Goal: Contribute content: Contribute content

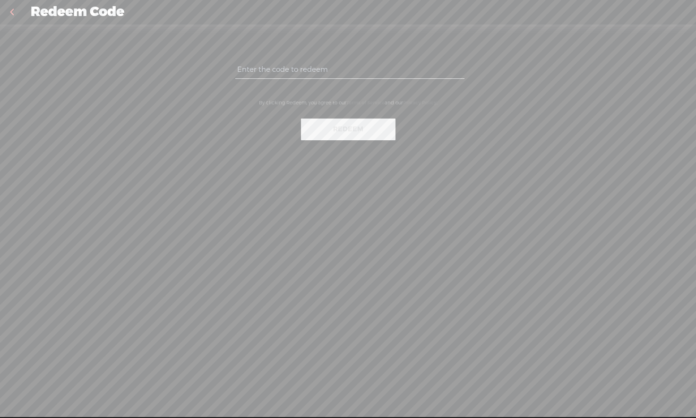
click at [281, 69] on input "text" at bounding box center [349, 69] width 229 height 18
paste input "5PS6-T3S9-LB9A-Z9SX-0823"
type input "5PS6-T3S9-LB9A-Z9SX-0823"
click at [342, 131] on button "Redeem" at bounding box center [348, 130] width 95 height 22
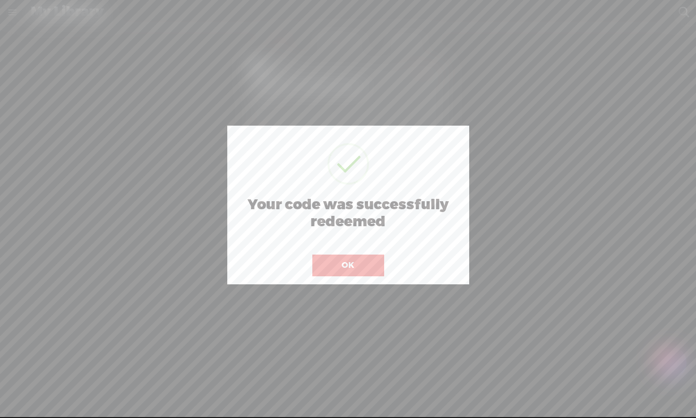
click at [349, 267] on button "OK" at bounding box center [348, 266] width 72 height 22
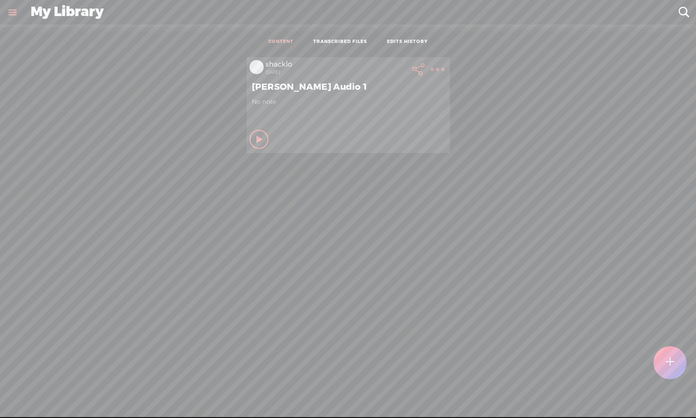
click at [333, 39] on link "TRANSCRIBED FILES" at bounding box center [340, 42] width 54 height 7
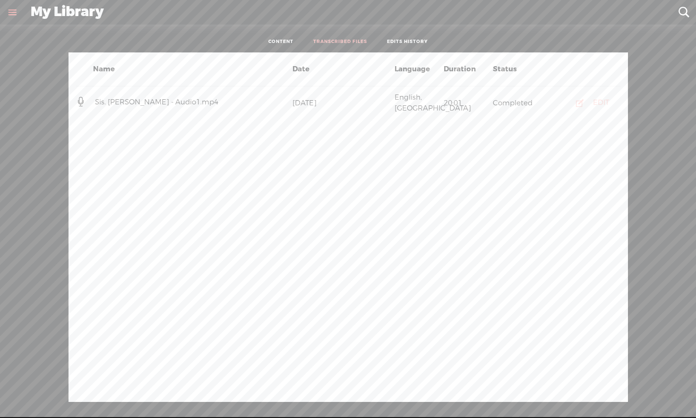
click at [597, 98] on div "EDIT" at bounding box center [601, 102] width 16 height 9
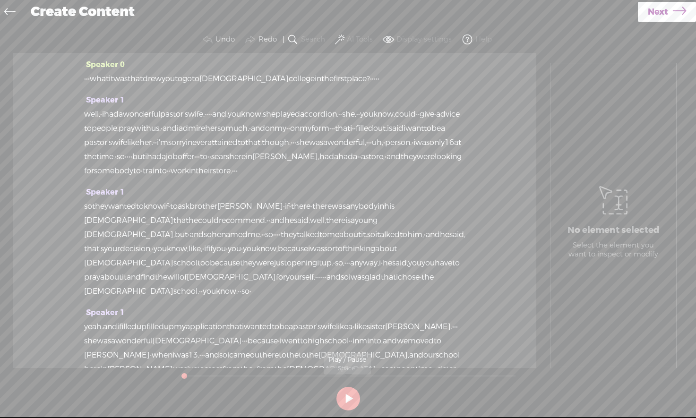
click at [347, 397] on button at bounding box center [348, 399] width 24 height 24
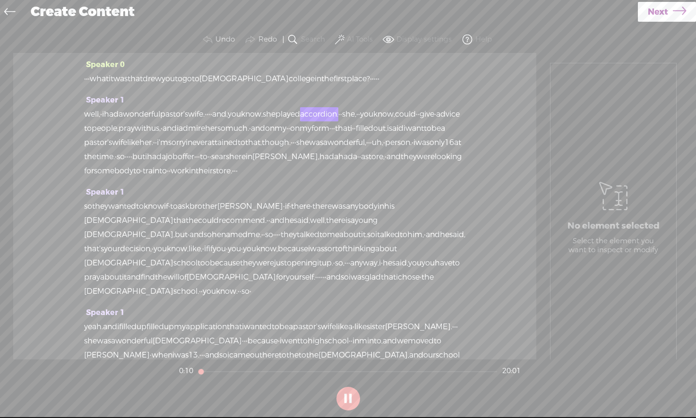
click at [241, 120] on span "you" at bounding box center [234, 114] width 13 height 14
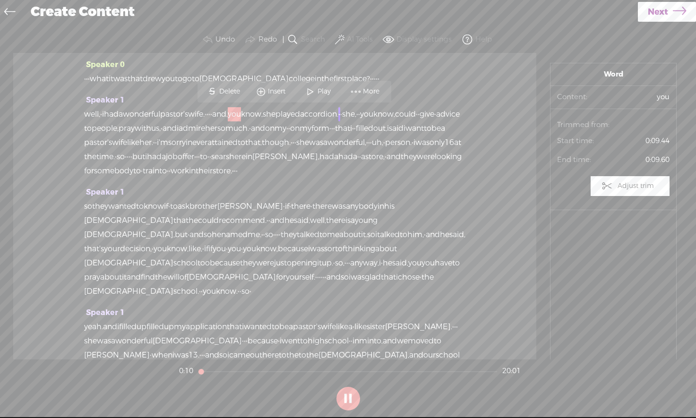
click at [241, 115] on span "you" at bounding box center [234, 114] width 13 height 14
click at [667, 17] on span "Next" at bounding box center [658, 12] width 20 height 24
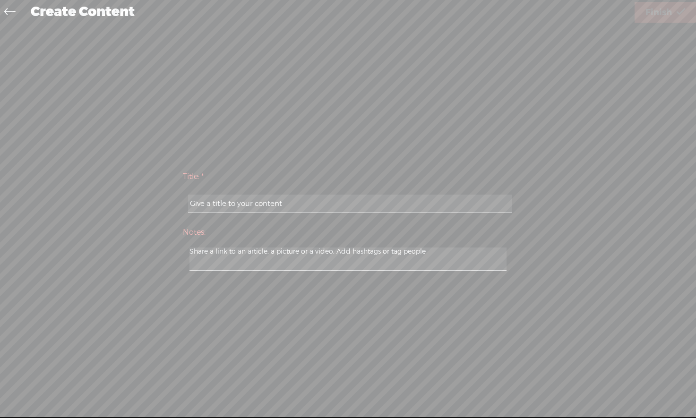
click at [212, 207] on input "text" at bounding box center [350, 204] width 324 height 18
click at [13, 10] on icon at bounding box center [9, 12] width 11 height 21
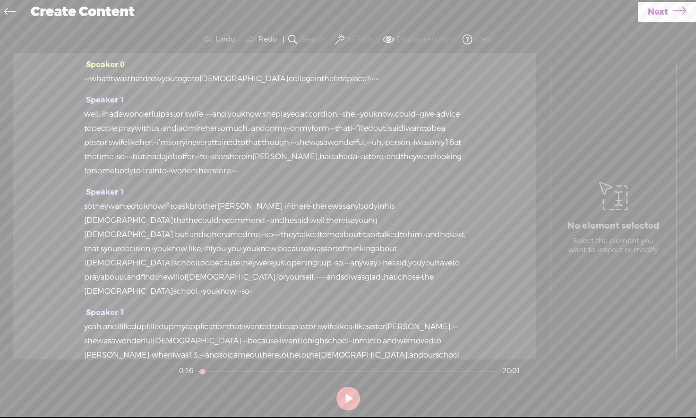
click at [14, 10] on icon at bounding box center [9, 12] width 11 height 21
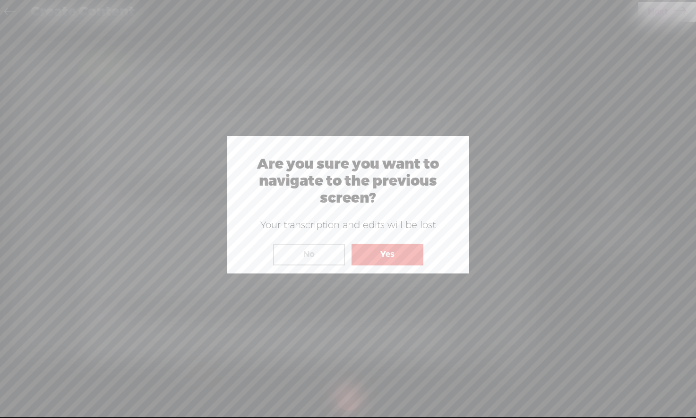
click at [392, 257] on button "Yes" at bounding box center [388, 255] width 72 height 22
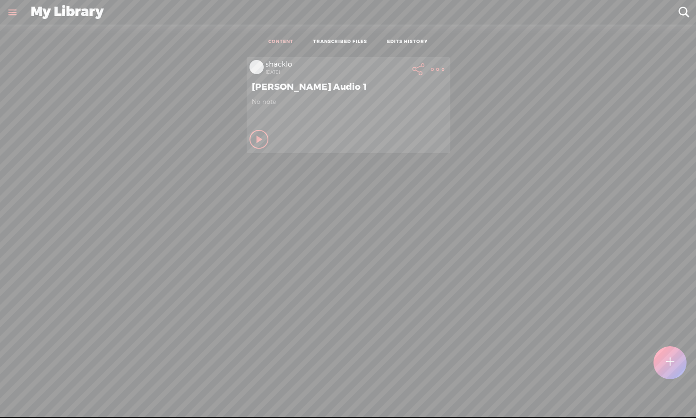
click at [341, 40] on link "TRANSCRIBED FILES" at bounding box center [340, 42] width 54 height 7
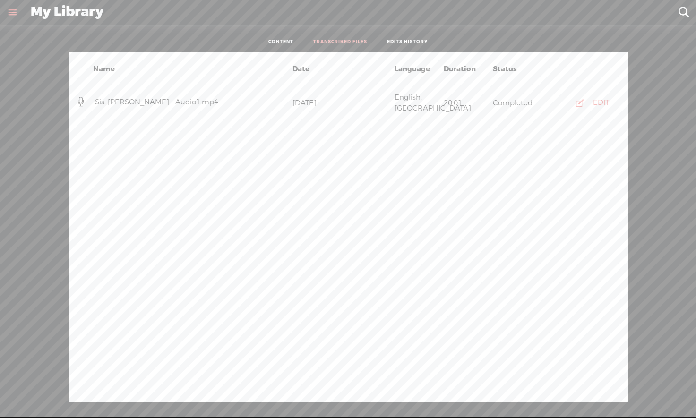
click at [341, 40] on link "TRANSCRIBED FILES" at bounding box center [340, 42] width 54 height 7
click at [222, 34] on div "CONTENT TRANSCRIBED FILES EDITS HISTORY" at bounding box center [348, 42] width 682 height 21
click at [641, 129] on div "Name Date Language Duration Status Sis. Winona Cole - Audio1.mp4 August 13 Engl…" at bounding box center [348, 227] width 682 height 350
click at [12, 13] on link at bounding box center [12, 12] width 25 height 25
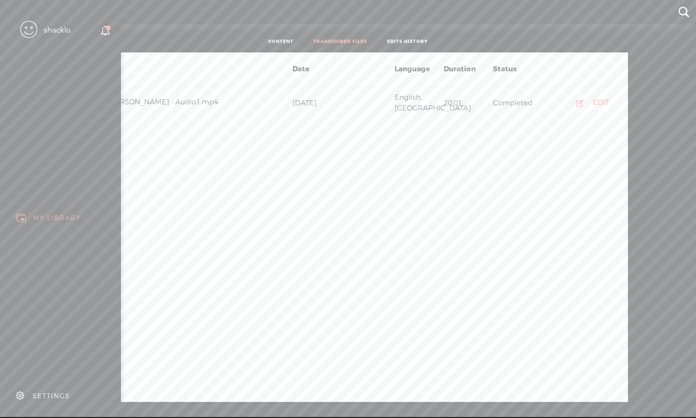
click at [40, 209] on div "MY LIBRARY" at bounding box center [60, 217] width 107 height 21
click at [40, 214] on div "MY LIBRARY" at bounding box center [57, 218] width 48 height 8
click at [16, 213] on icon at bounding box center [21, 218] width 11 height 11
click at [25, 219] on icon at bounding box center [21, 218] width 11 height 11
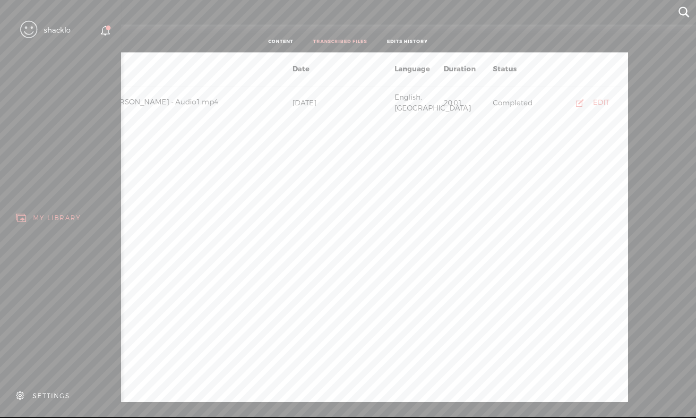
click at [25, 219] on icon at bounding box center [21, 218] width 11 height 11
click at [25, 215] on icon at bounding box center [21, 218] width 11 height 11
click at [60, 32] on div "shacklo" at bounding box center [57, 30] width 26 height 9
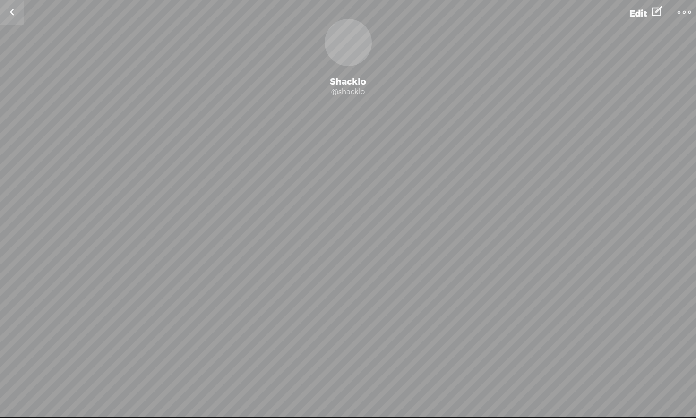
click at [683, 10] on t at bounding box center [684, 12] width 13 height 13
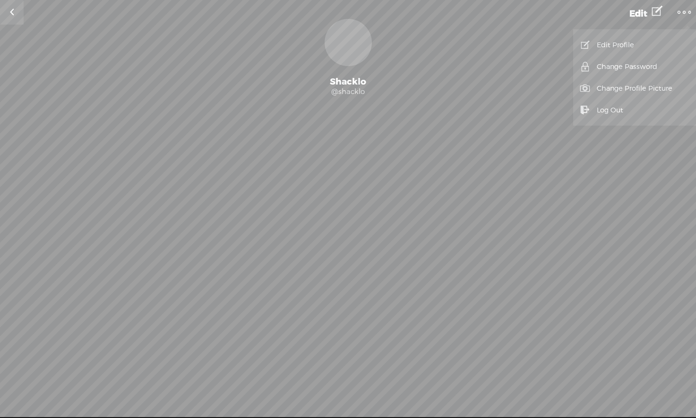
click at [644, 13] on span "Edit" at bounding box center [638, 13] width 18 height 11
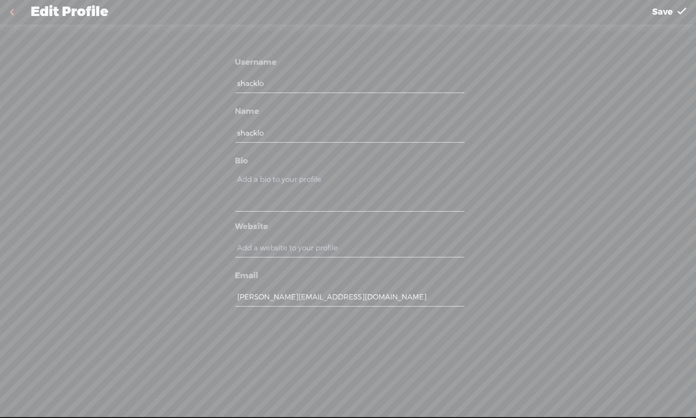
click at [15, 10] on link at bounding box center [12, 12] width 24 height 25
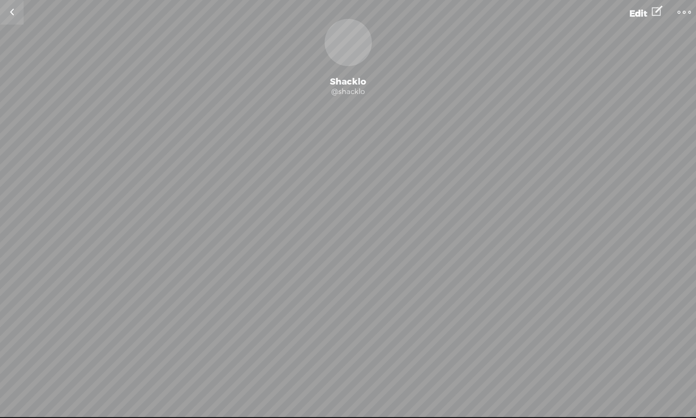
click at [14, 10] on link at bounding box center [12, 12] width 24 height 25
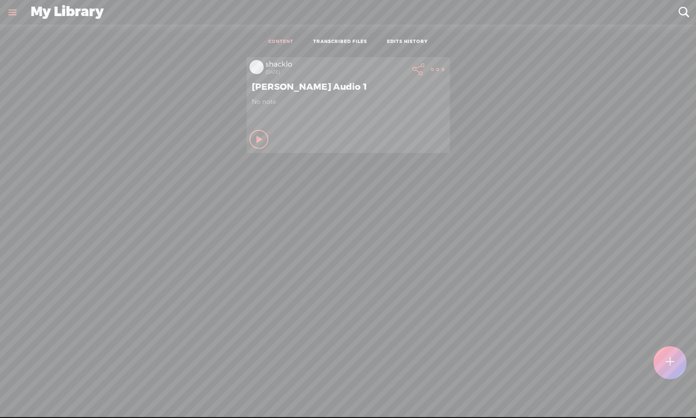
click at [414, 39] on link "EDITS HISTORY" at bounding box center [407, 42] width 41 height 7
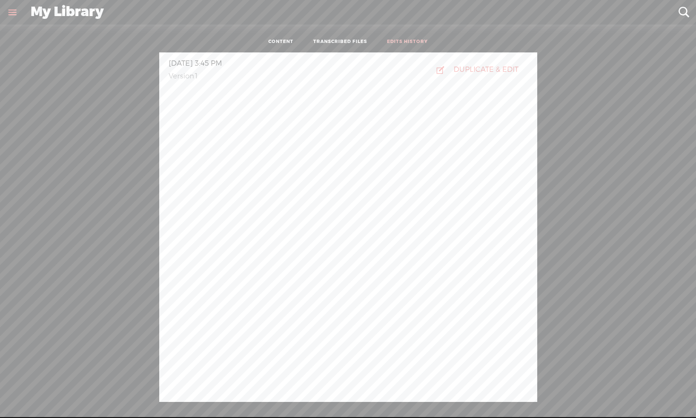
click at [332, 39] on link "TRANSCRIBED FILES" at bounding box center [340, 42] width 54 height 7
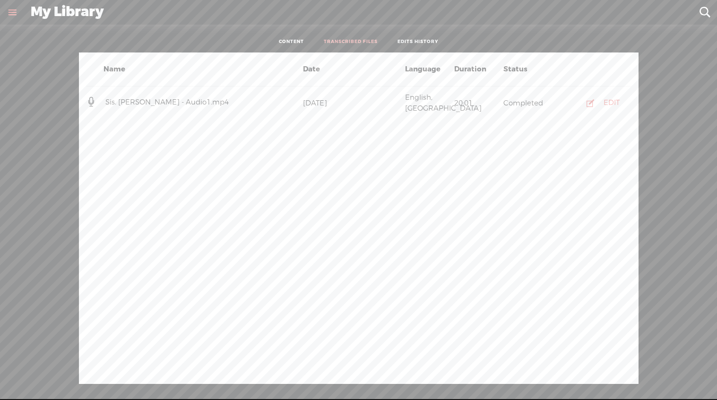
click at [64, 39] on div "CONTENT TRANSCRIBED FILES EDITS HISTORY" at bounding box center [358, 42] width 703 height 21
click at [65, 12] on div "My Library" at bounding box center [358, 12] width 669 height 25
click at [312, 36] on ul "CONTENT TRANSCRIBED FILES EDITS HISTORY" at bounding box center [358, 42] width 250 height 21
click at [290, 40] on link "CONTENT" at bounding box center [291, 42] width 25 height 7
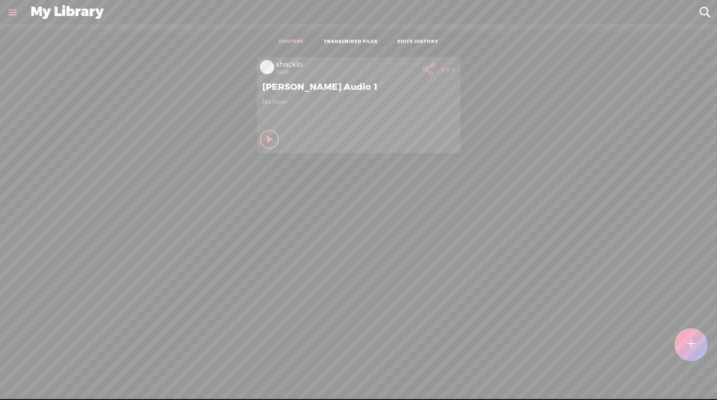
click at [444, 67] on t at bounding box center [447, 69] width 13 height 13
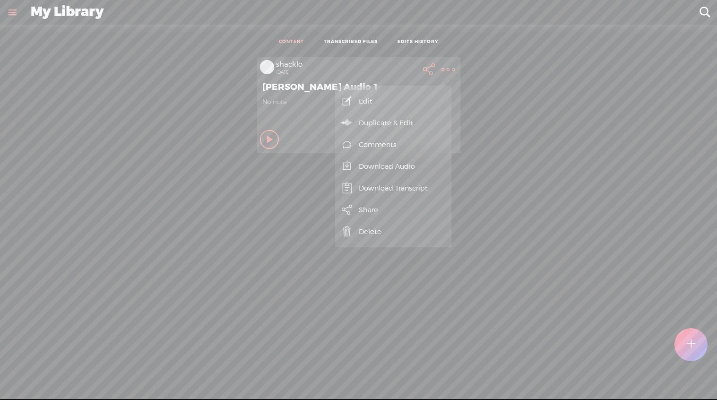
click at [512, 130] on div "shacklo 2 days ago Winona Cole Audio 1 No note Play Content Private" at bounding box center [358, 104] width 703 height 105
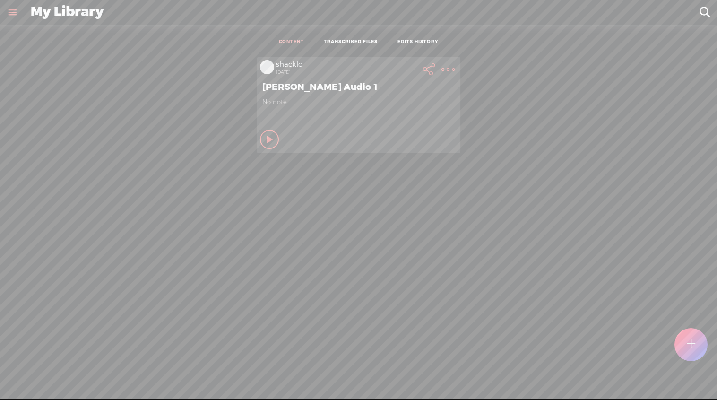
click at [694, 354] on t at bounding box center [691, 344] width 8 height 21
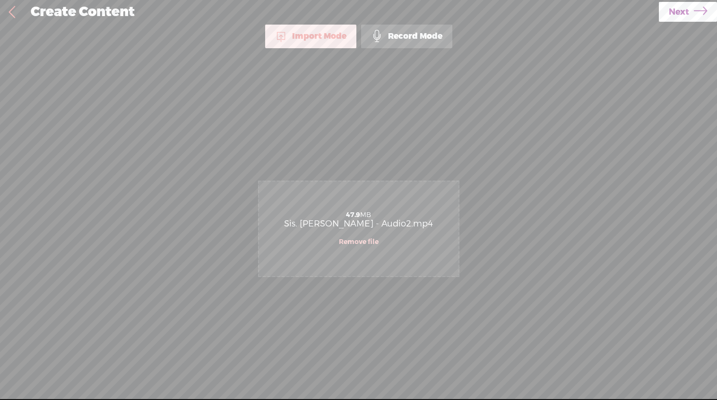
click at [681, 11] on span "Next" at bounding box center [679, 12] width 20 height 24
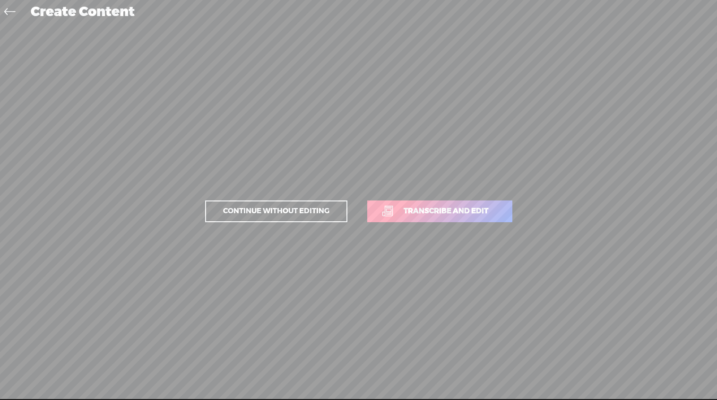
click at [442, 210] on span "Transcribe and edit" at bounding box center [446, 211] width 104 height 11
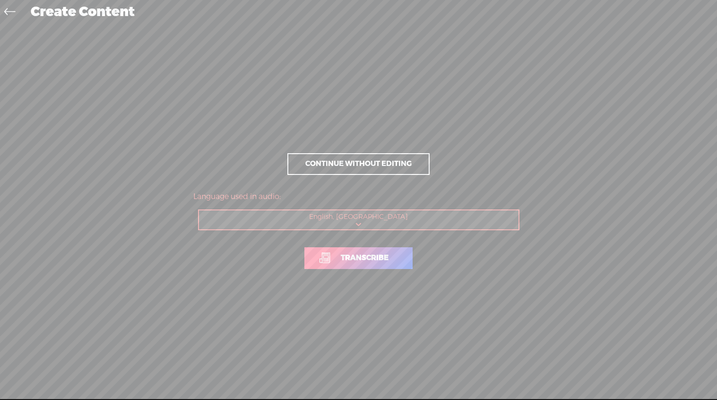
click at [361, 260] on span "Transcribe" at bounding box center [365, 257] width 68 height 11
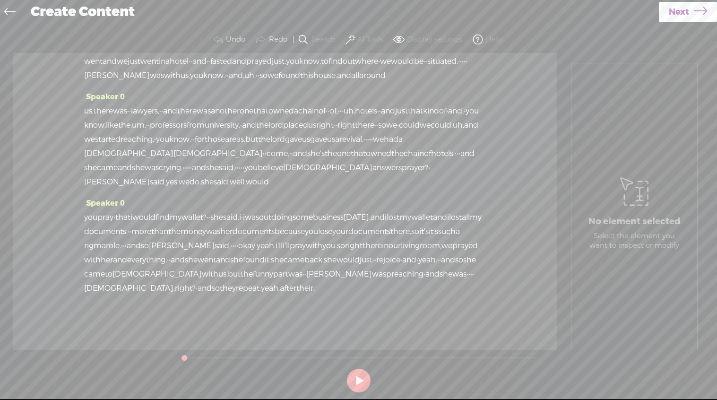
scroll to position [3654, 0]
click at [429, 225] on span "it's" at bounding box center [433, 231] width 9 height 14
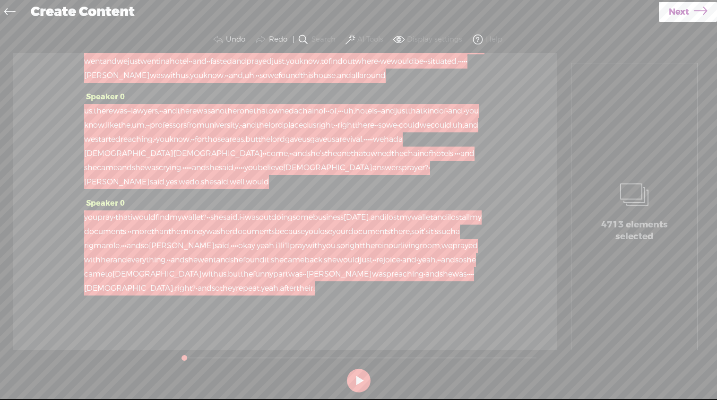
click at [681, 12] on span "Next" at bounding box center [679, 12] width 20 height 24
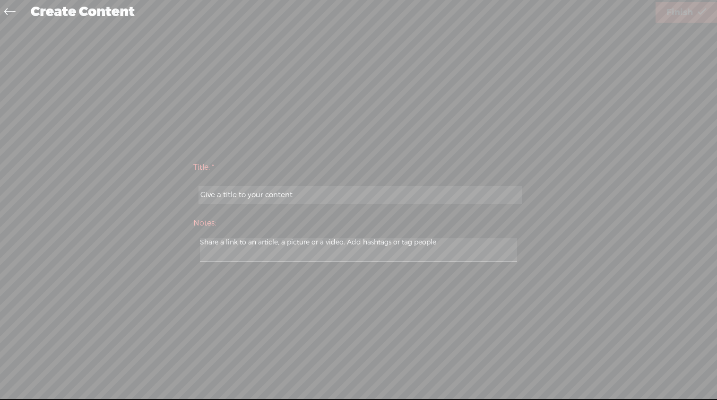
click at [234, 193] on input "text" at bounding box center [360, 195] width 324 height 18
click at [235, 198] on input "text" at bounding box center [360, 195] width 324 height 18
click at [238, 195] on input "text" at bounding box center [360, 195] width 324 height 18
click at [239, 198] on input "qwe" at bounding box center [360, 195] width 324 height 18
type input "q"
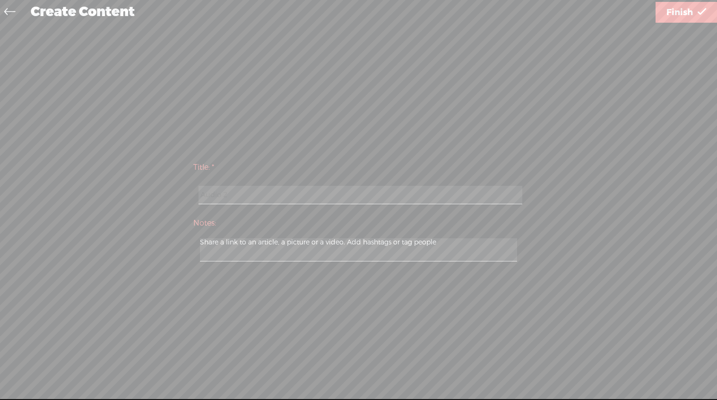
type input "Audio 2"
click at [672, 17] on span "Finish" at bounding box center [679, 12] width 26 height 24
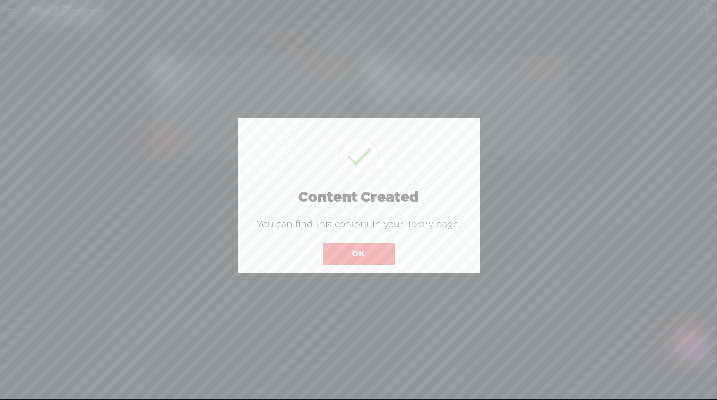
click at [365, 254] on button "OK" at bounding box center [359, 254] width 72 height 22
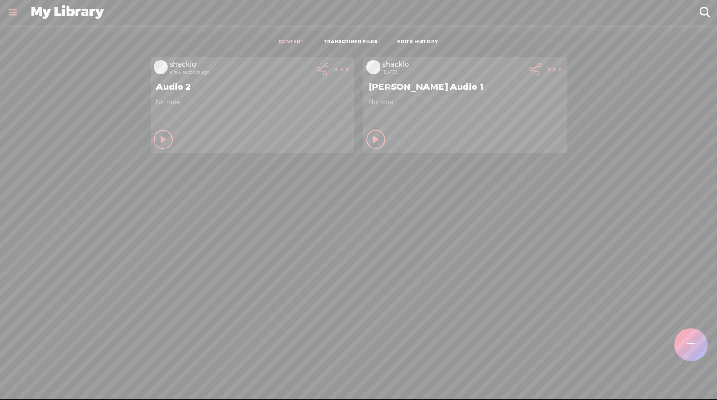
click at [348, 70] on t at bounding box center [341, 69] width 13 height 13
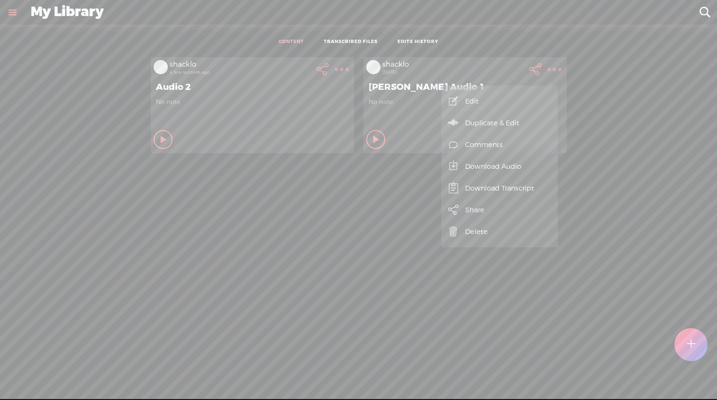
click at [484, 100] on link "Edit" at bounding box center [499, 101] width 107 height 22
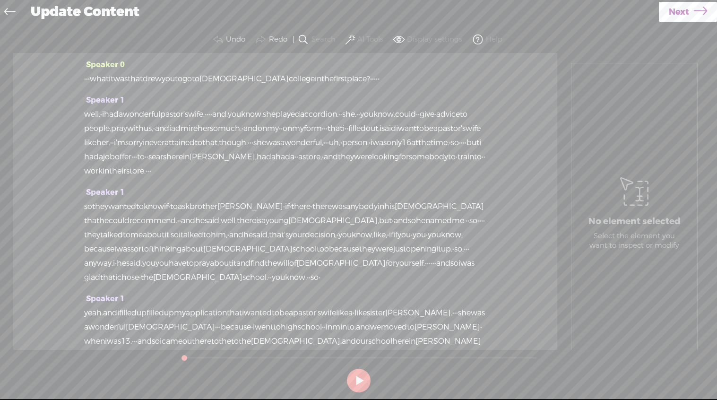
click at [11, 10] on icon at bounding box center [9, 12] width 11 height 21
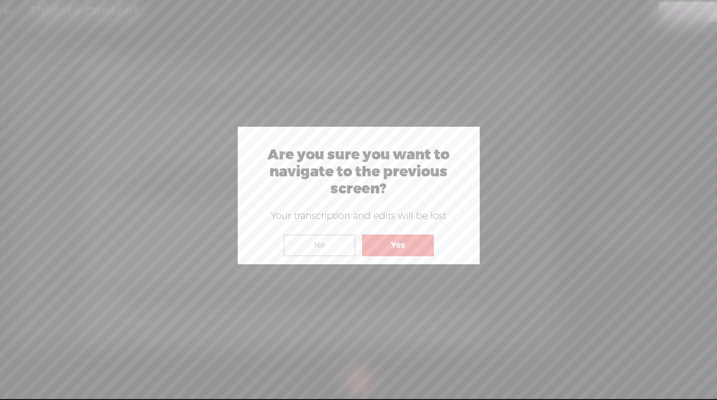
click at [394, 247] on button "Yes" at bounding box center [398, 245] width 72 height 22
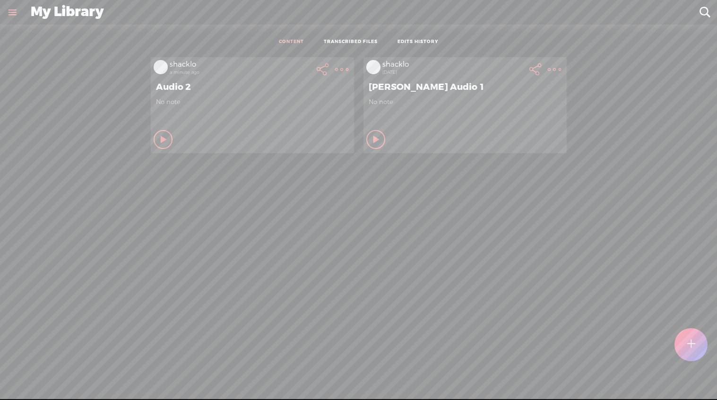
drag, startPoint x: 460, startPoint y: 85, endPoint x: 369, endPoint y: 86, distance: 91.7
click at [369, 86] on span "[PERSON_NAME] Audio 1" at bounding box center [465, 86] width 193 height 11
drag, startPoint x: 365, startPoint y: 86, endPoint x: 419, endPoint y: 85, distance: 53.4
click at [421, 85] on span "[PERSON_NAME] Audio 1" at bounding box center [465, 86] width 193 height 11
click at [335, 65] on t at bounding box center [341, 69] width 13 height 13
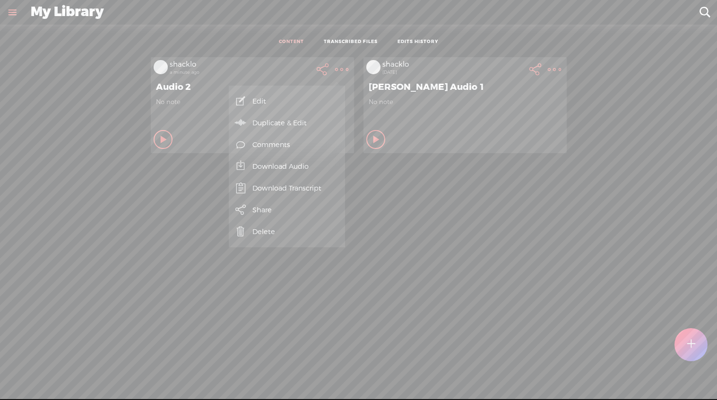
click at [255, 100] on link "Edit" at bounding box center [286, 101] width 107 height 22
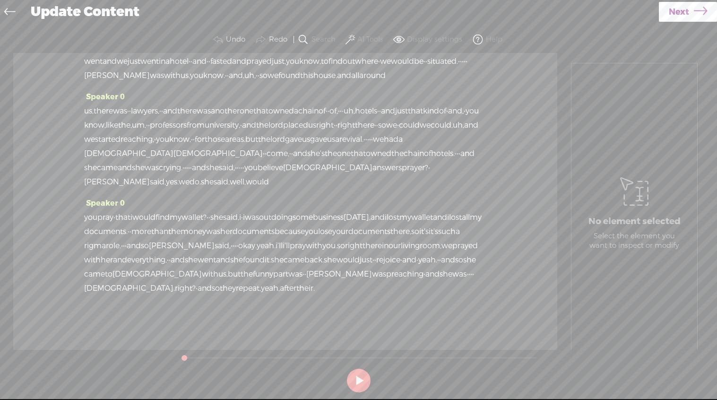
scroll to position [3654, 0]
drag, startPoint x: 185, startPoint y: 357, endPoint x: 325, endPoint y: 351, distance: 140.0
click at [325, 351] on div at bounding box center [324, 359] width 22 height 22
drag, startPoint x: 361, startPoint y: 373, endPoint x: 358, endPoint y: 379, distance: 7.2
click at [361, 373] on button at bounding box center [359, 381] width 24 height 24
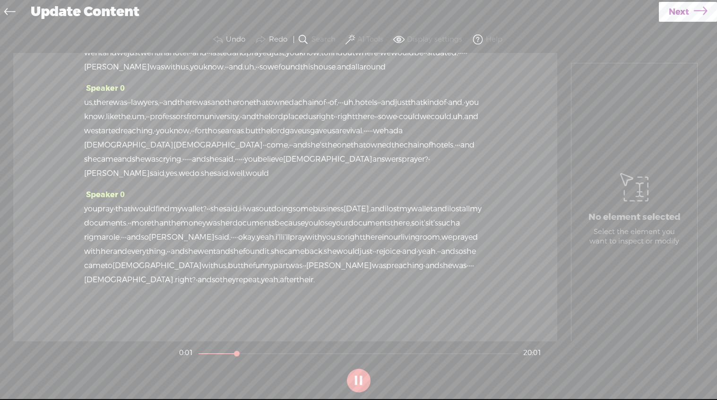
drag, startPoint x: 202, startPoint y: 354, endPoint x: 249, endPoint y: 354, distance: 46.3
click at [249, 352] on div at bounding box center [238, 355] width 22 height 22
click at [363, 382] on button at bounding box center [359, 381] width 24 height 24
click at [426, 39] on label "Display settings" at bounding box center [434, 39] width 55 height 9
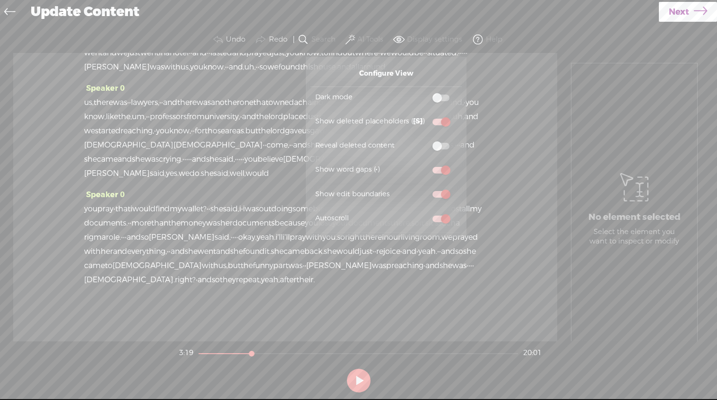
click at [440, 100] on span at bounding box center [440, 98] width 17 height 7
click at [425, 92] on input "checkbox" at bounding box center [425, 92] width 0 height 0
click at [438, 96] on span at bounding box center [440, 98] width 17 height 7
click at [425, 92] on input "checkbox" at bounding box center [425, 92] width 0 height 0
click at [435, 101] on span at bounding box center [440, 98] width 17 height 7
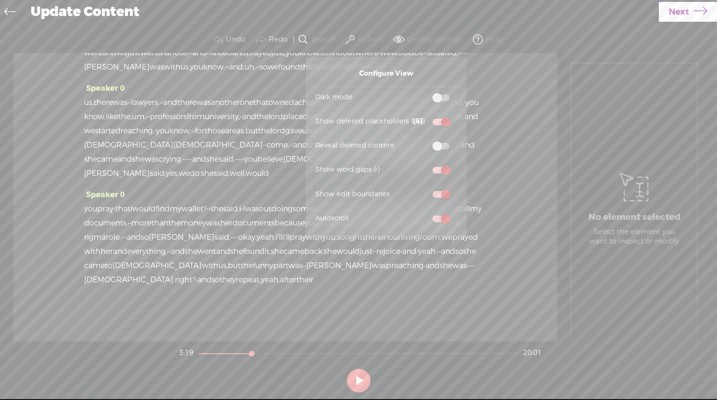
click at [425, 92] on input "checkbox" at bounding box center [425, 92] width 0 height 0
click at [435, 101] on label at bounding box center [441, 98] width 32 height 12
click at [425, 92] on input "checkbox" at bounding box center [425, 92] width 0 height 0
click at [368, 40] on label "AI Tools" at bounding box center [370, 39] width 26 height 9
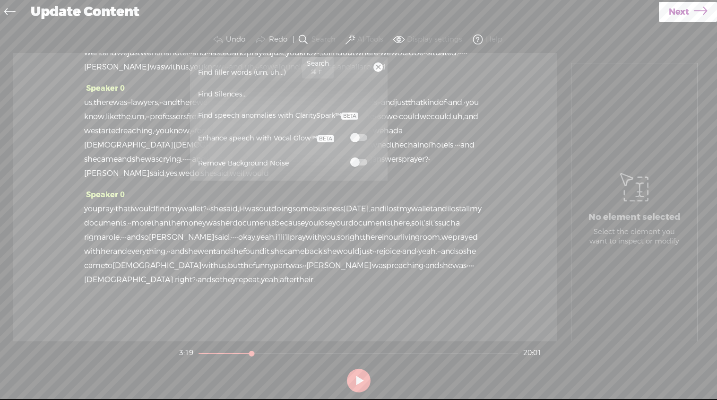
click at [312, 40] on label "Search" at bounding box center [323, 39] width 24 height 9
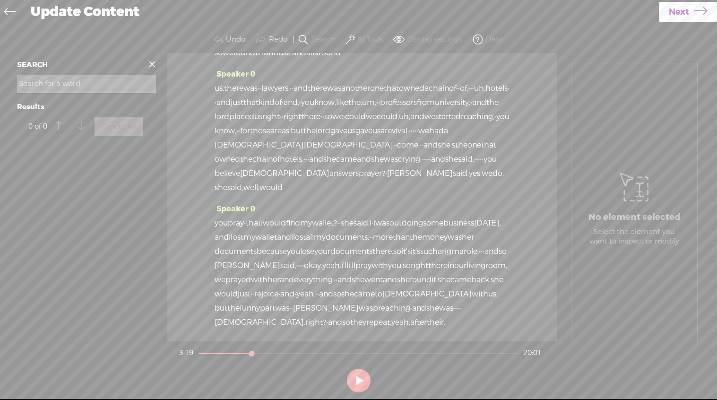
click at [6, 9] on icon at bounding box center [9, 12] width 11 height 21
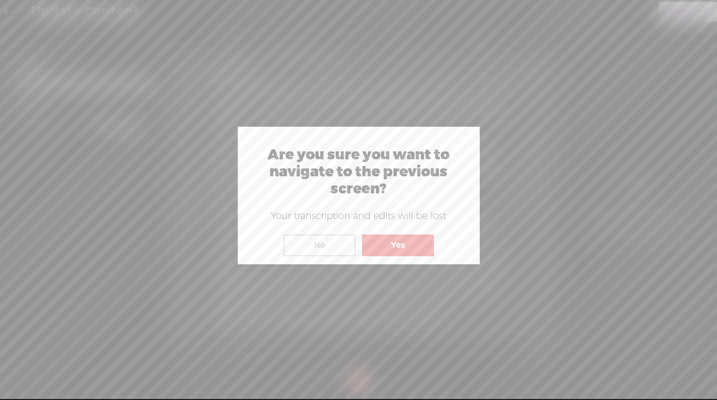
click at [393, 244] on button "Yes" at bounding box center [398, 245] width 72 height 22
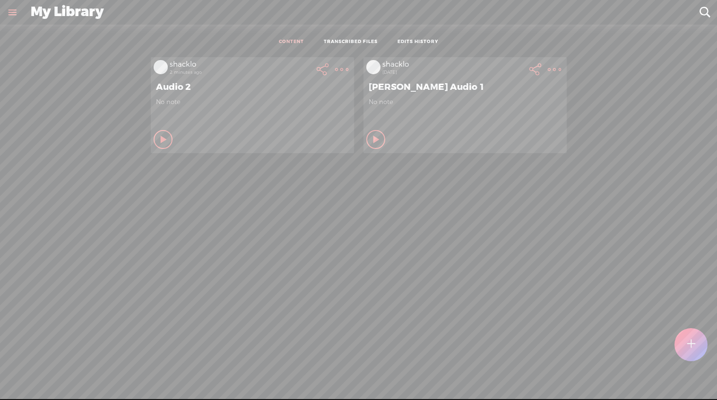
click at [163, 92] on div "Audio 2" at bounding box center [253, 87] width 198 height 16
click at [167, 86] on span "Audio 2" at bounding box center [252, 86] width 193 height 11
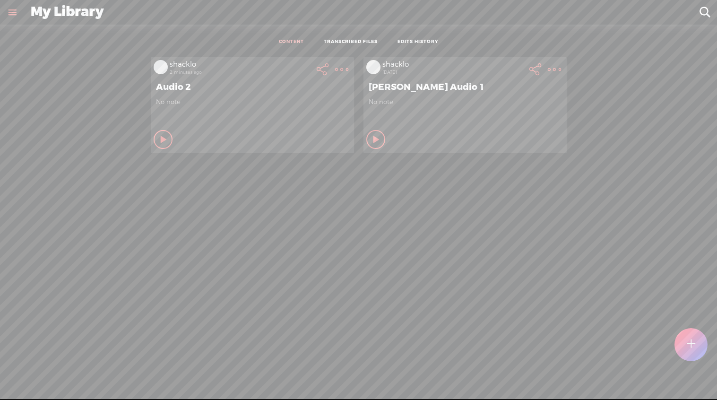
click at [167, 86] on span "Audio 2" at bounding box center [252, 86] width 193 height 11
drag, startPoint x: 189, startPoint y: 85, endPoint x: 155, endPoint y: 85, distance: 33.6
click at [156, 85] on span "Audio 2" at bounding box center [252, 86] width 193 height 11
drag, startPoint x: 181, startPoint y: 86, endPoint x: 158, endPoint y: 83, distance: 23.3
click at [158, 83] on span "Audio 2" at bounding box center [252, 86] width 193 height 11
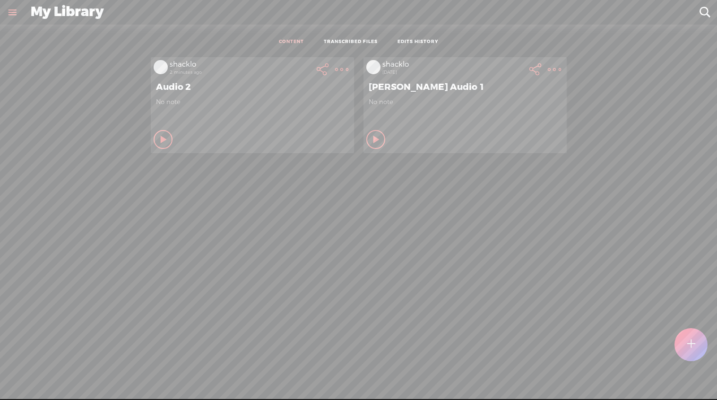
click at [190, 86] on span "Audio 2" at bounding box center [252, 86] width 193 height 11
click at [159, 140] on icon at bounding box center [163, 139] width 9 height 9
click at [159, 137] on icon at bounding box center [163, 139] width 9 height 9
click at [693, 346] on t at bounding box center [691, 344] width 8 height 21
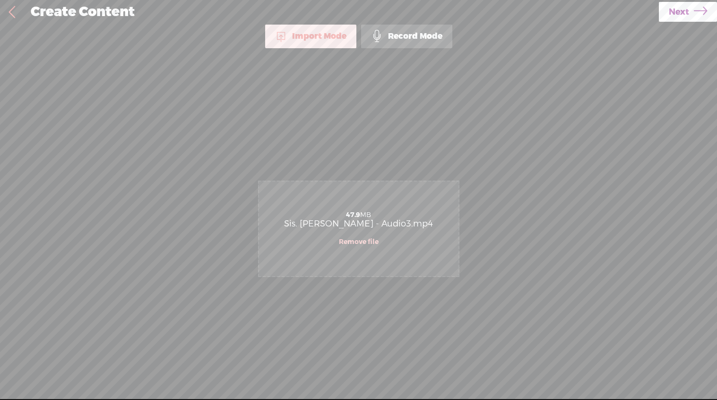
click at [689, 14] on link "Next" at bounding box center [688, 12] width 58 height 20
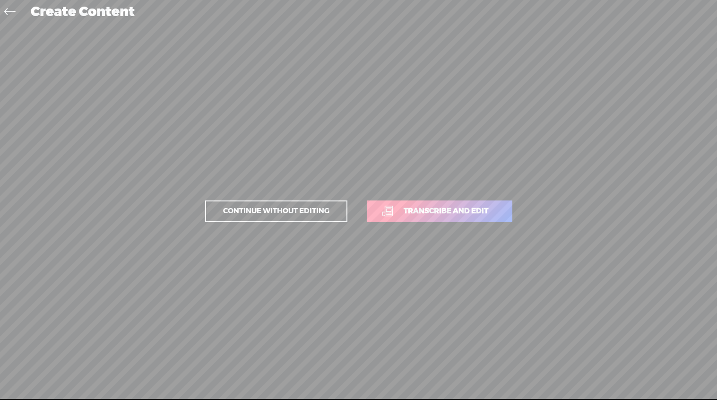
click at [458, 208] on span "Transcribe and edit" at bounding box center [446, 211] width 104 height 11
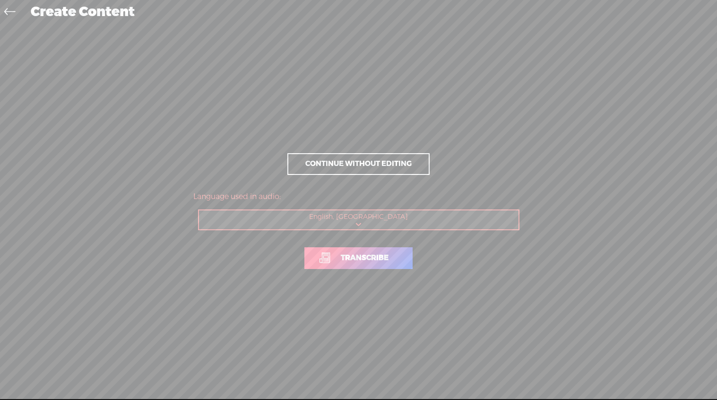
click at [347, 260] on span "Transcribe" at bounding box center [365, 257] width 68 height 11
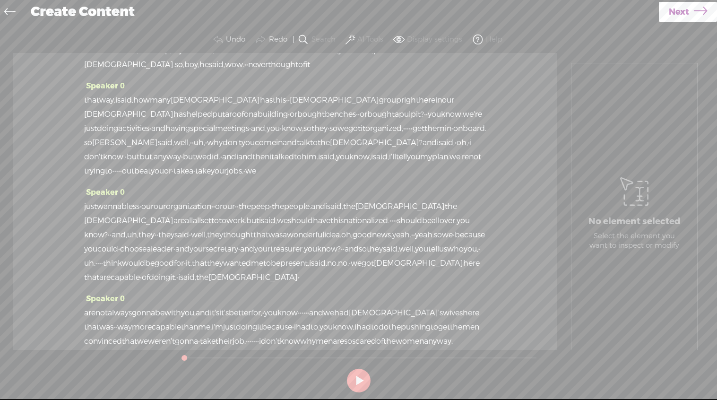
scroll to position [1104, 0]
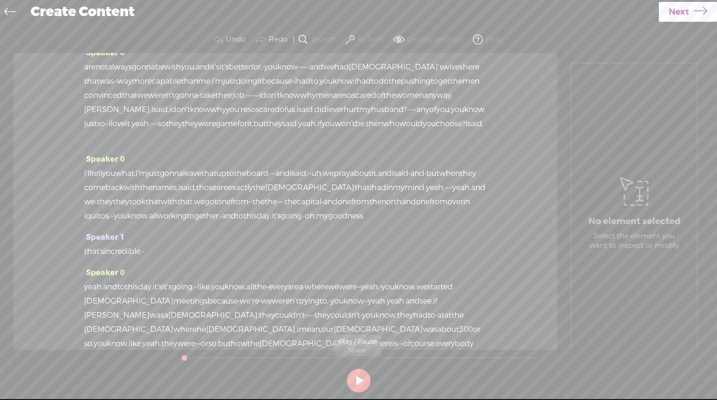
click at [359, 380] on button at bounding box center [359, 381] width 24 height 24
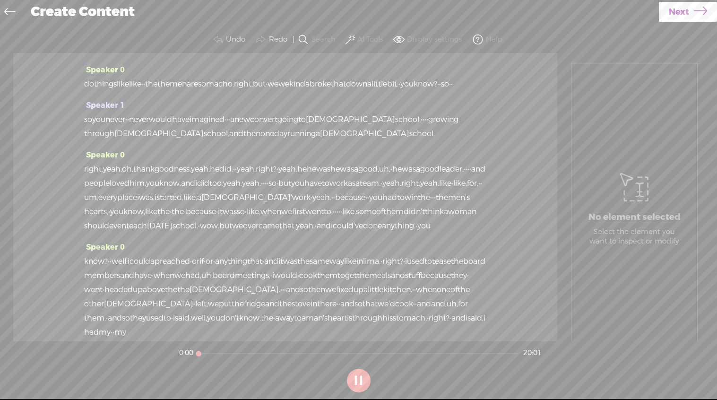
scroll to position [0, 0]
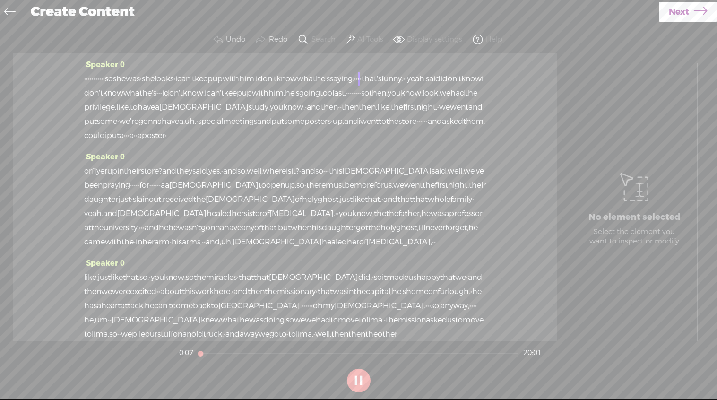
click at [359, 380] on button at bounding box center [359, 381] width 24 height 24
click at [688, 14] on span "Next" at bounding box center [679, 12] width 20 height 24
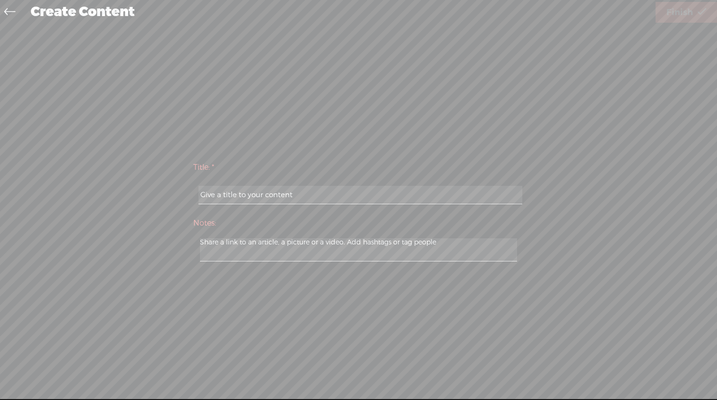
click at [211, 198] on input "text" at bounding box center [360, 195] width 324 height 18
type input "[PERSON_NAME] Audio 3"
click at [686, 15] on span "Finish" at bounding box center [679, 12] width 26 height 24
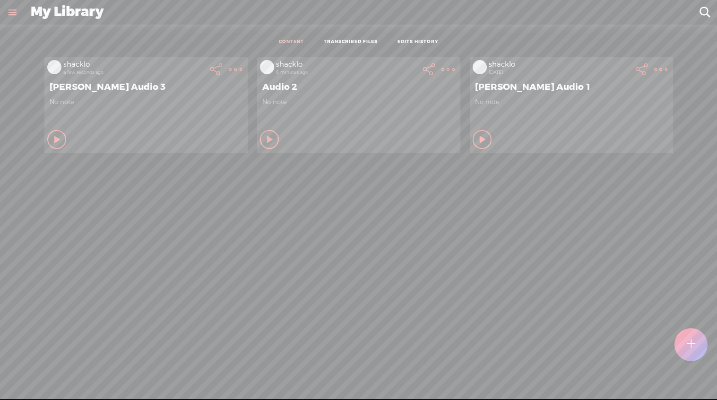
click at [135, 89] on span "[PERSON_NAME] Audio 3" at bounding box center [146, 86] width 193 height 11
click at [71, 88] on span "[PERSON_NAME] Audio 3" at bounding box center [146, 86] width 193 height 11
click at [71, 89] on span "[PERSON_NAME] Audio 3" at bounding box center [146, 86] width 193 height 11
click at [51, 62] on img at bounding box center [54, 67] width 14 height 14
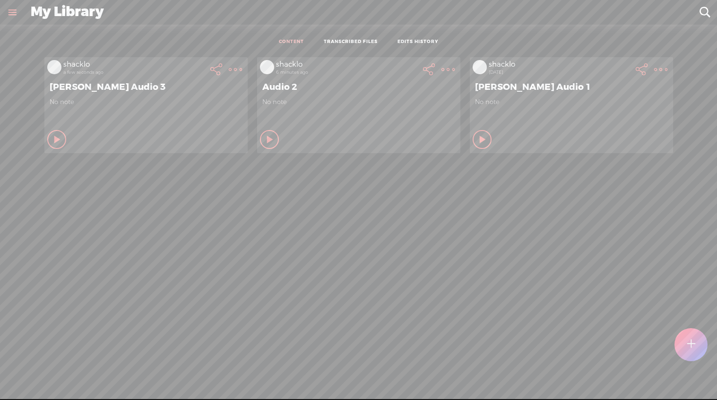
click at [56, 135] on icon at bounding box center [57, 139] width 9 height 9
click at [52, 138] on icon at bounding box center [56, 139] width 9 height 9
click at [229, 68] on t at bounding box center [235, 69] width 13 height 13
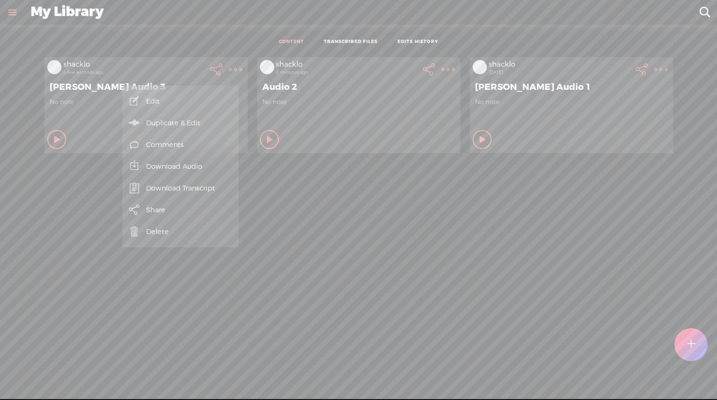
click at [174, 96] on link "Edit" at bounding box center [180, 101] width 107 height 22
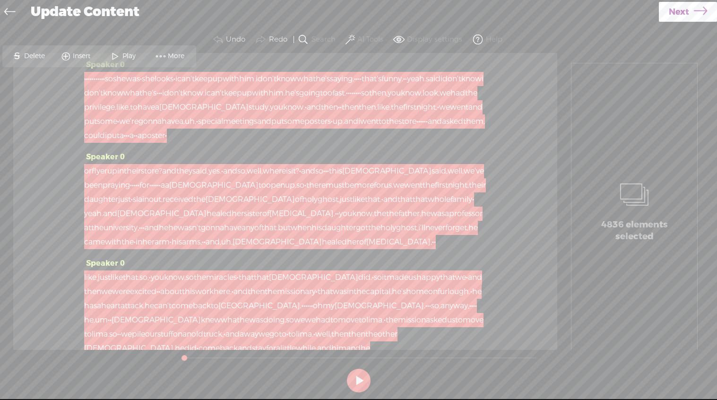
click at [136, 192] on span "·" at bounding box center [135, 185] width 2 height 14
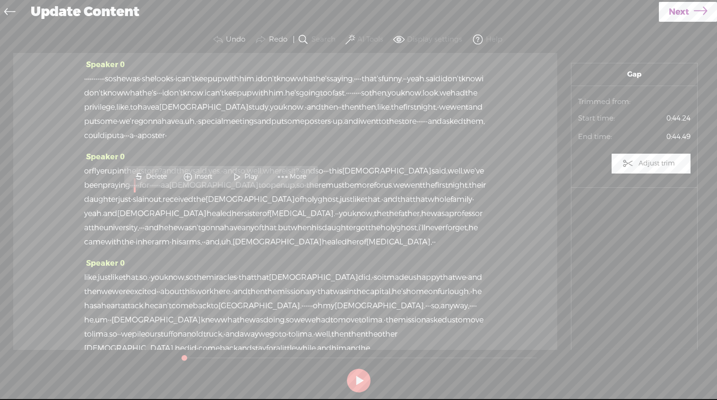
click at [285, 100] on span "he's" at bounding box center [292, 93] width 14 height 14
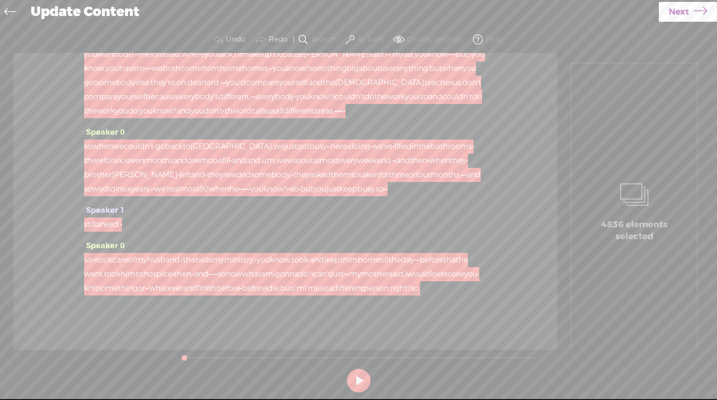
scroll to position [3994, 0]
click at [336, 288] on span "different" at bounding box center [348, 288] width 31 height 14
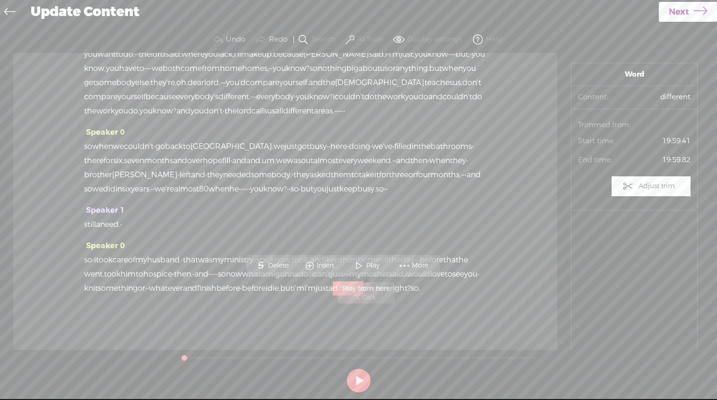
click at [359, 268] on span at bounding box center [359, 265] width 14 height 17
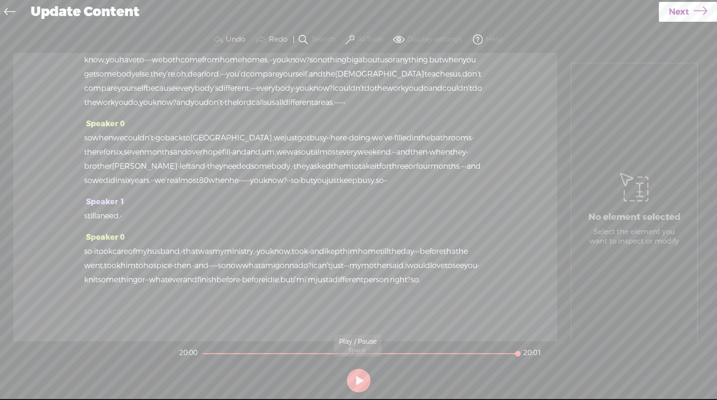
click at [359, 383] on button at bounding box center [359, 381] width 24 height 24
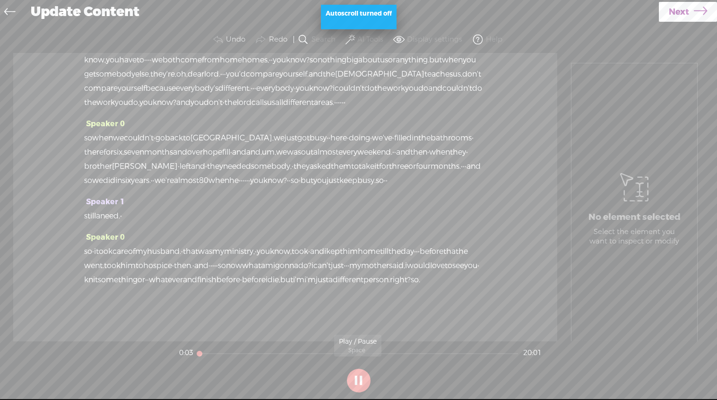
click at [359, 385] on button at bounding box center [359, 381] width 24 height 24
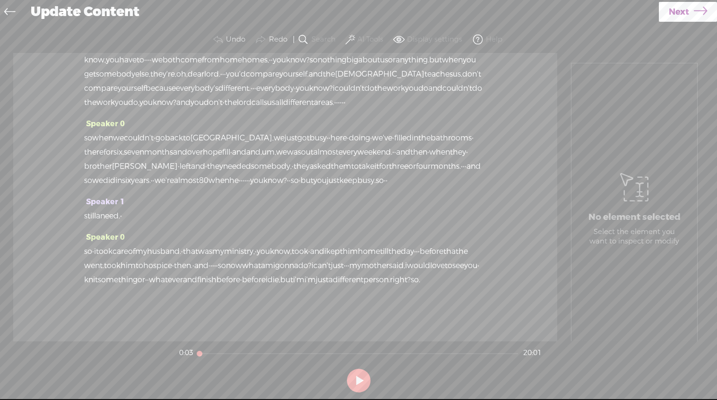
click at [12, 11] on icon at bounding box center [9, 12] width 11 height 21
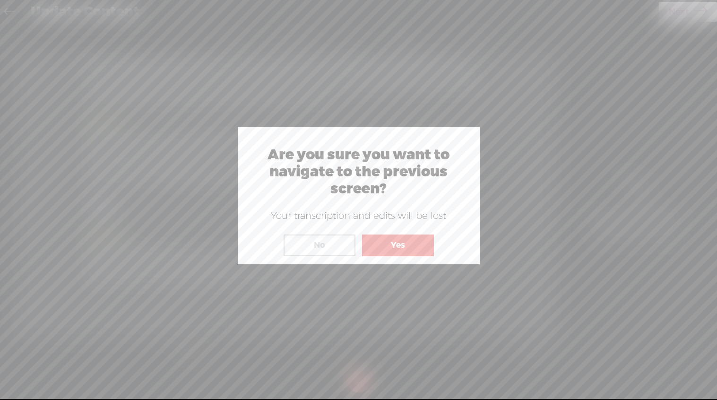
click at [400, 244] on button "Yes" at bounding box center [398, 245] width 72 height 22
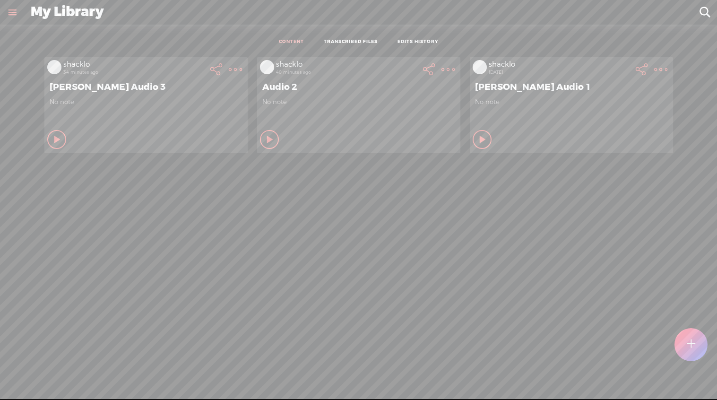
click at [691, 334] on t at bounding box center [691, 345] width 9 height 22
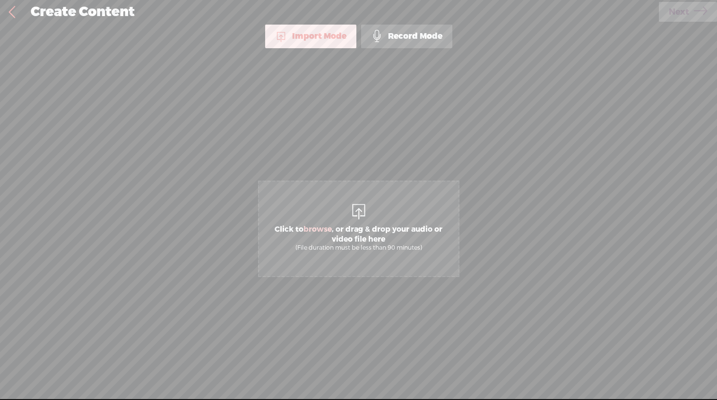
click at [406, 35] on div "Record Mode" at bounding box center [406, 37] width 91 height 24
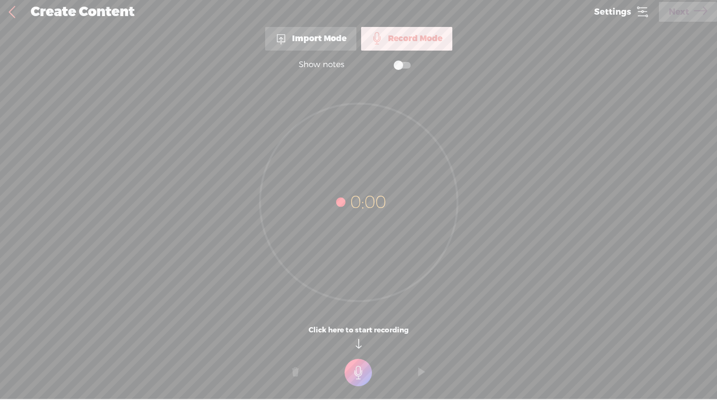
click at [359, 373] on t at bounding box center [358, 372] width 27 height 27
click at [357, 379] on t at bounding box center [358, 378] width 27 height 27
click at [679, 10] on span "Next" at bounding box center [679, 12] width 20 height 24
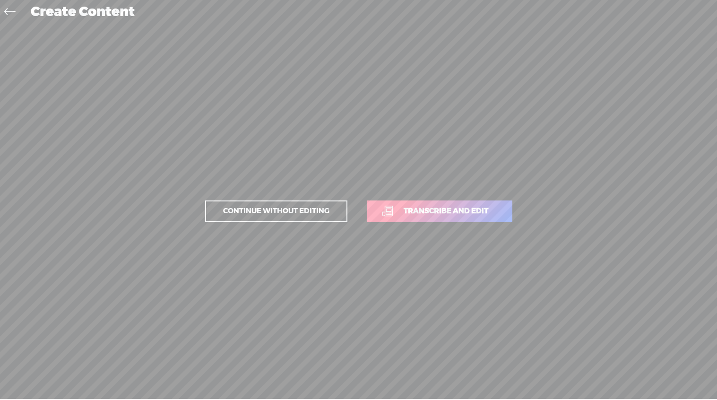
click at [427, 211] on span "Transcribe and edit" at bounding box center [446, 211] width 104 height 11
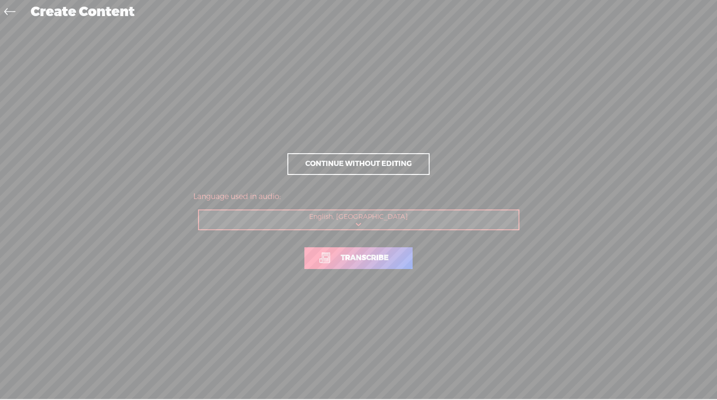
click at [361, 259] on span "Transcribe" at bounding box center [365, 257] width 68 height 11
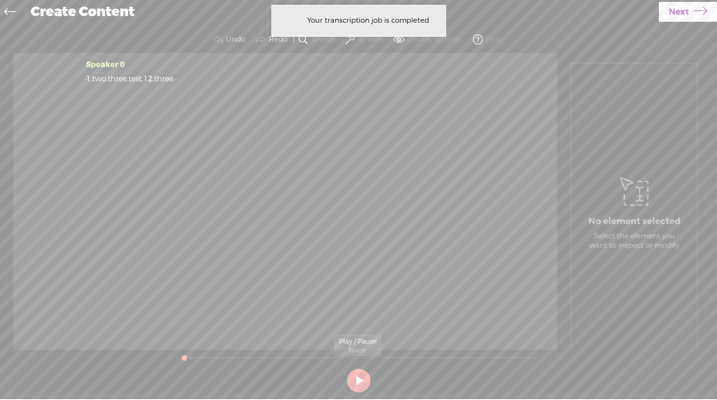
click at [360, 383] on button at bounding box center [359, 381] width 24 height 24
click at [353, 375] on button at bounding box center [359, 381] width 24 height 24
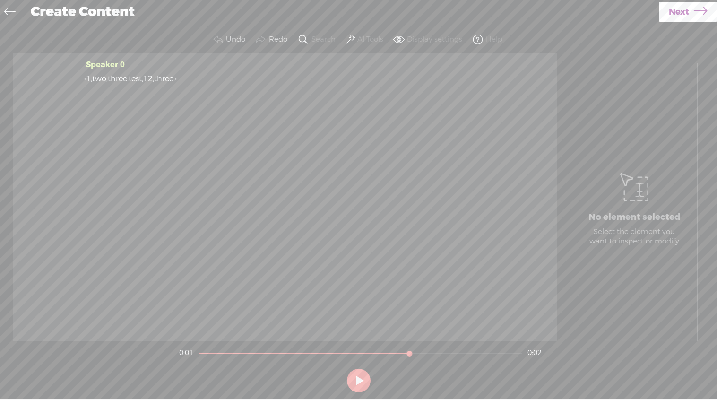
click at [258, 98] on div "Speaker 0 · 1, two, three. test, 12, three. ·" at bounding box center [285, 197] width 544 height 288
click at [680, 9] on span "Next" at bounding box center [679, 12] width 20 height 24
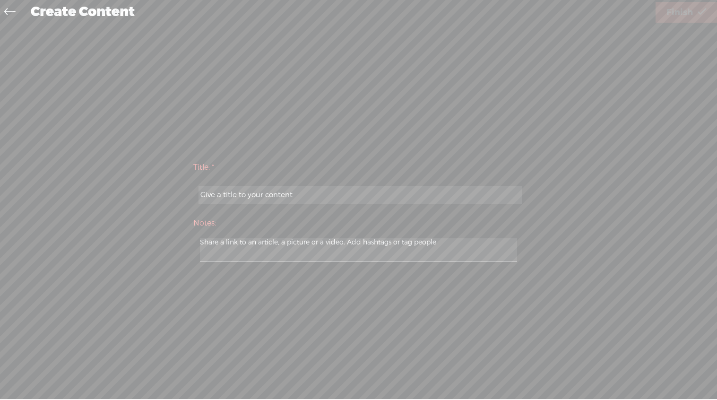
click at [242, 195] on input "text" at bounding box center [360, 195] width 324 height 18
type input "[PERSON_NAME]"
click at [672, 6] on span "Finish" at bounding box center [679, 12] width 26 height 24
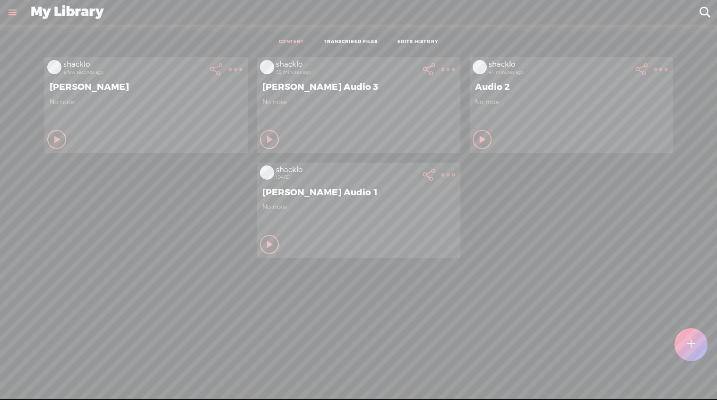
click at [231, 69] on t at bounding box center [235, 69] width 13 height 13
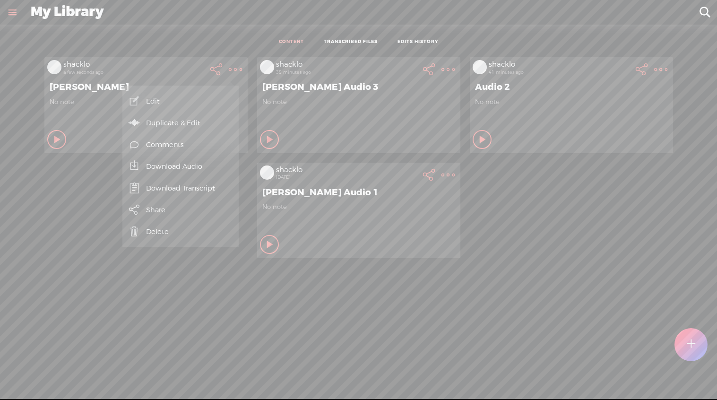
click at [150, 100] on link "Edit" at bounding box center [180, 101] width 107 height 22
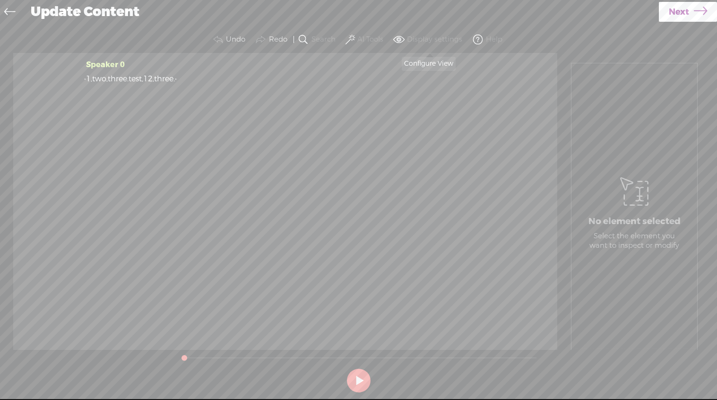
click at [398, 39] on span at bounding box center [398, 39] width 11 height 11
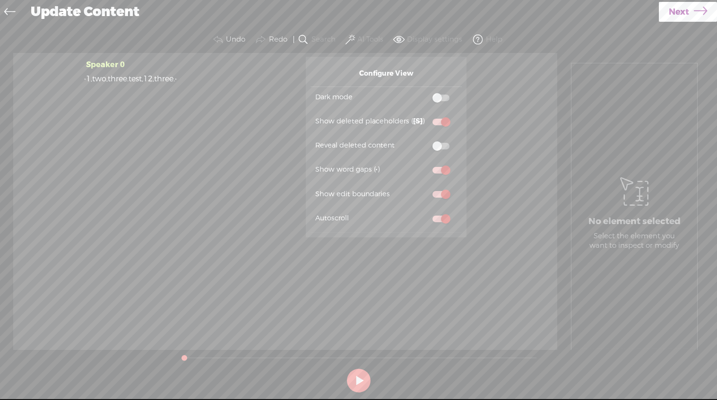
click at [399, 38] on span at bounding box center [398, 39] width 11 height 11
click at [481, 38] on span at bounding box center [477, 39] width 11 height 11
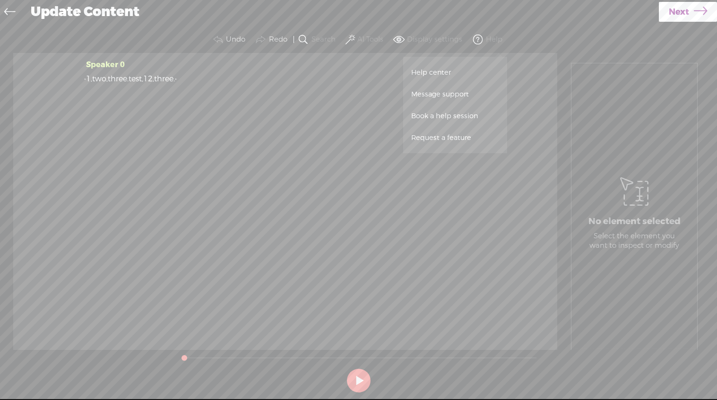
click at [353, 38] on span at bounding box center [349, 39] width 9 height 11
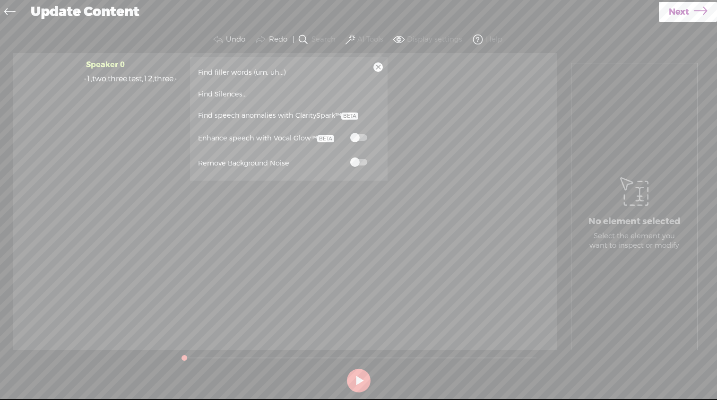
click at [361, 134] on span at bounding box center [358, 137] width 17 height 7
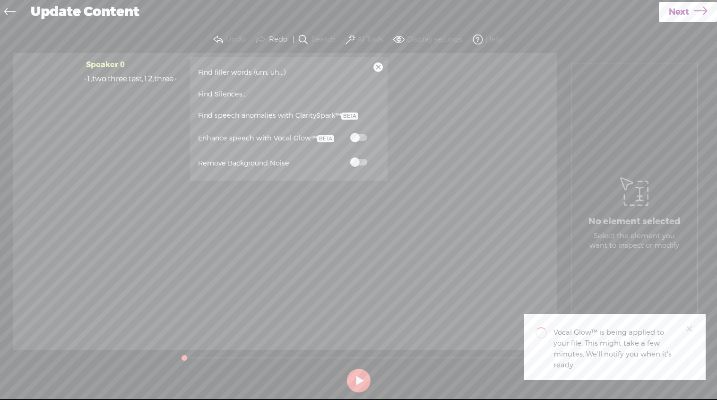
click at [360, 136] on span at bounding box center [358, 137] width 17 height 7
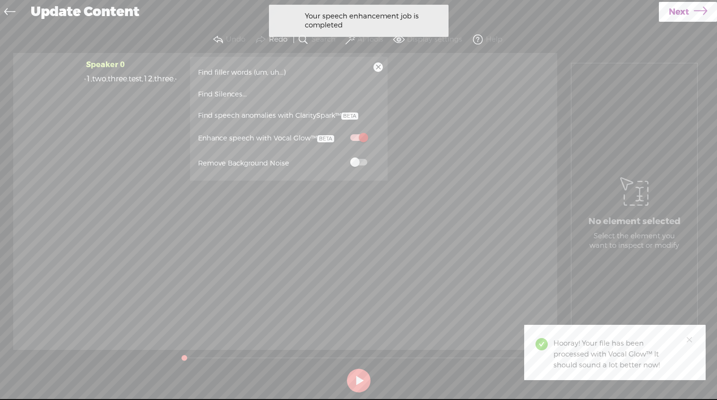
click at [378, 67] on link at bounding box center [377, 66] width 9 height 9
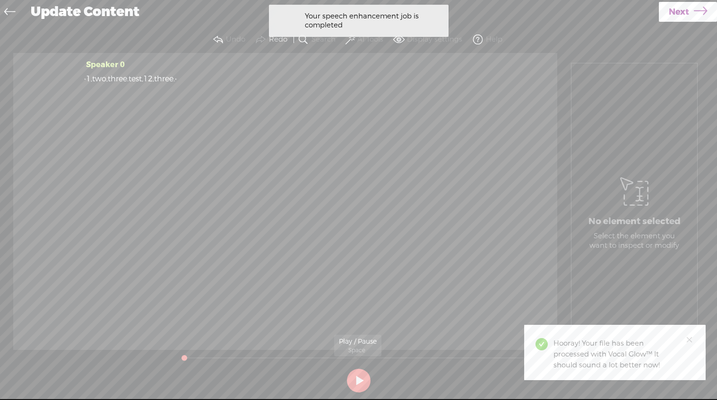
click at [361, 382] on button at bounding box center [359, 381] width 24 height 24
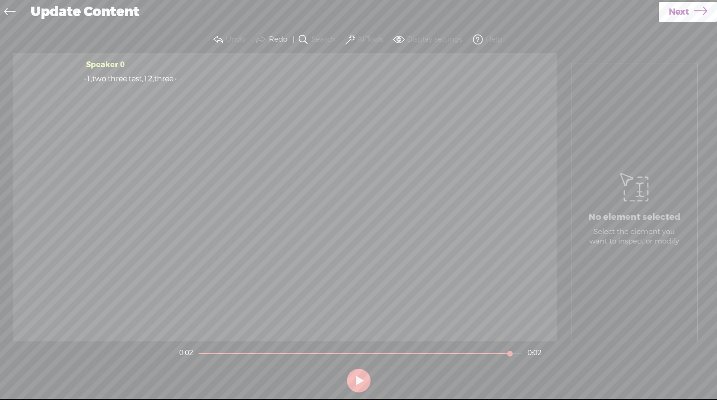
click at [314, 39] on label "Search" at bounding box center [323, 39] width 24 height 9
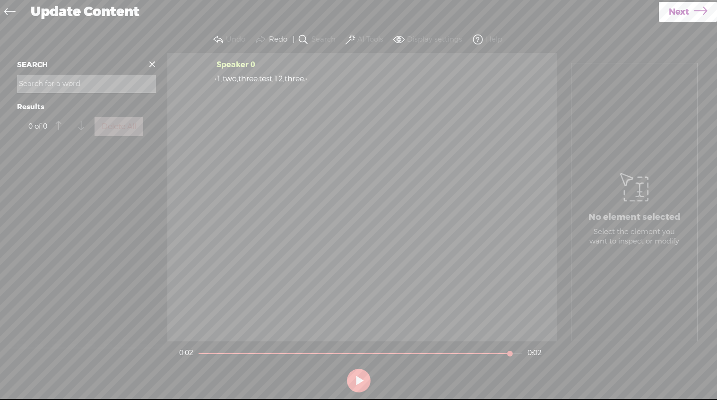
click at [12, 14] on icon at bounding box center [9, 12] width 11 height 21
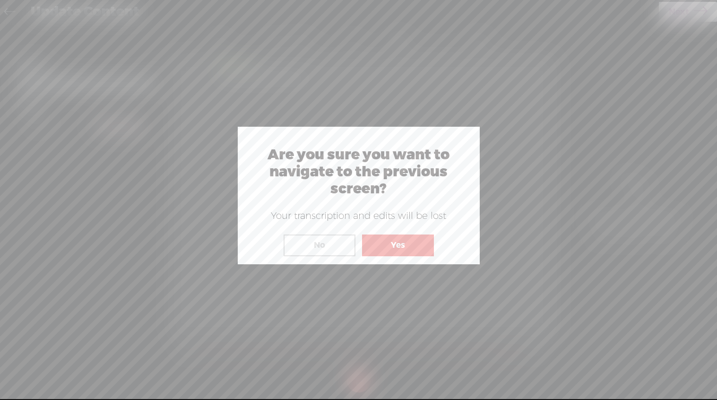
click at [391, 249] on button "Yes" at bounding box center [398, 245] width 72 height 22
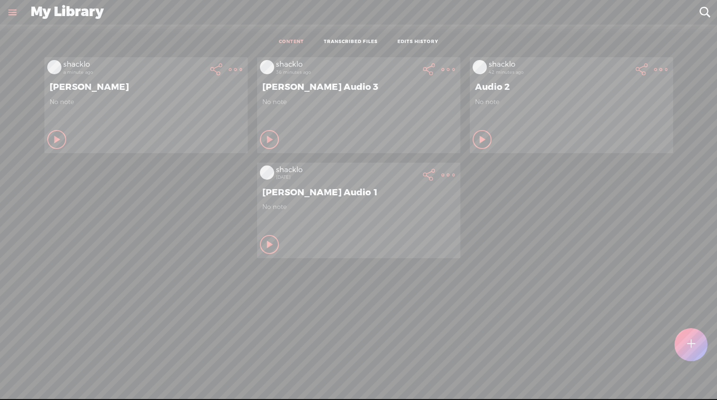
click at [16, 12] on link at bounding box center [12, 12] width 25 height 25
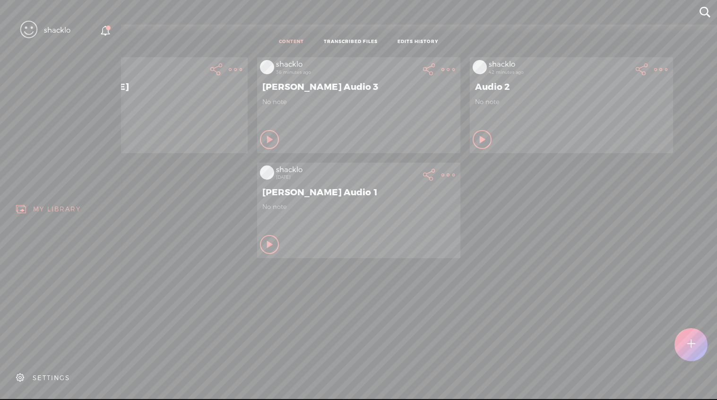
click at [39, 374] on div "SETTINGS" at bounding box center [51, 378] width 37 height 8
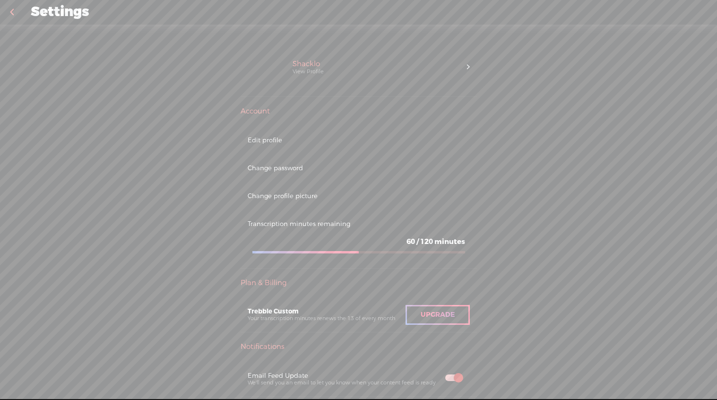
click at [12, 13] on link at bounding box center [12, 12] width 24 height 25
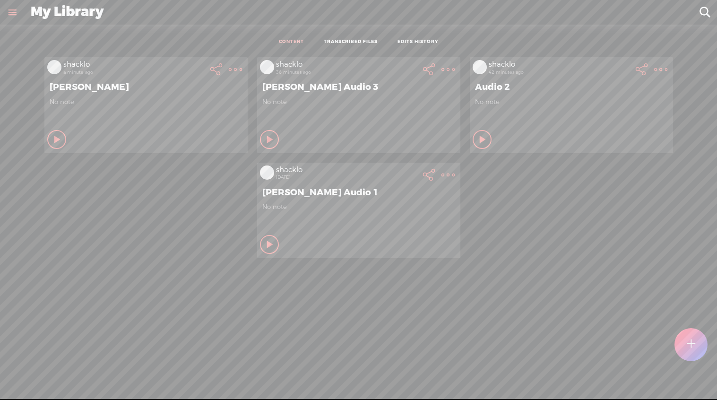
click at [358, 42] on link "TRANSCRIBED FILES" at bounding box center [351, 42] width 54 height 7
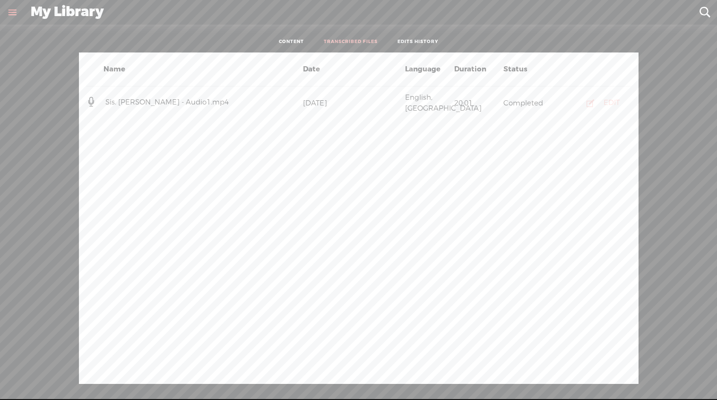
click at [606, 98] on div "EDIT" at bounding box center [612, 102] width 16 height 9
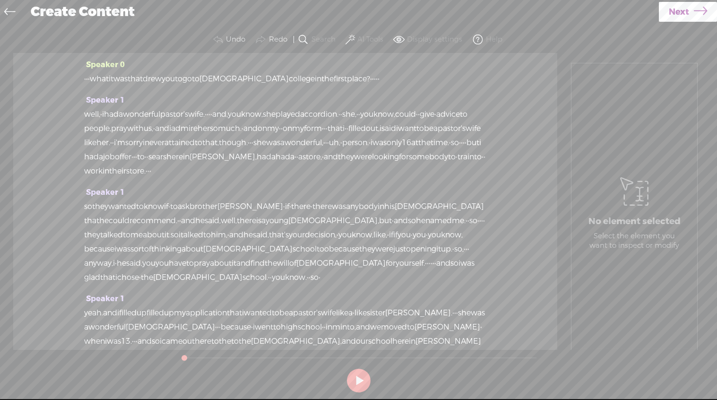
drag, startPoint x: 186, startPoint y: 115, endPoint x: 285, endPoint y: 150, distance: 104.6
click at [291, 155] on div "well, · i had a wonderful [DEMOGRAPHIC_DATA]'s wife. · · · · and, you know, she…" at bounding box center [285, 142] width 402 height 71
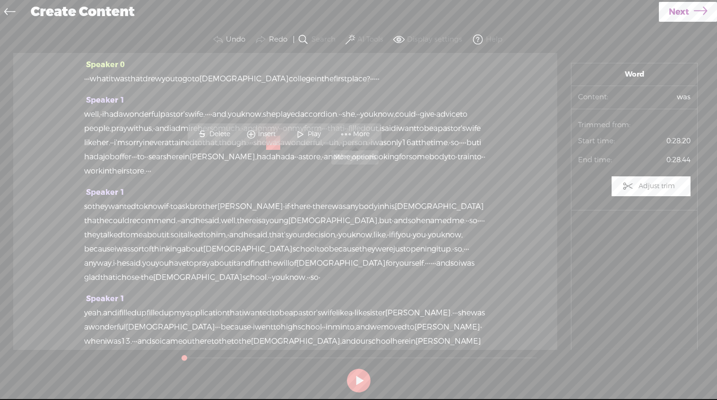
click at [349, 131] on span at bounding box center [346, 134] width 14 height 17
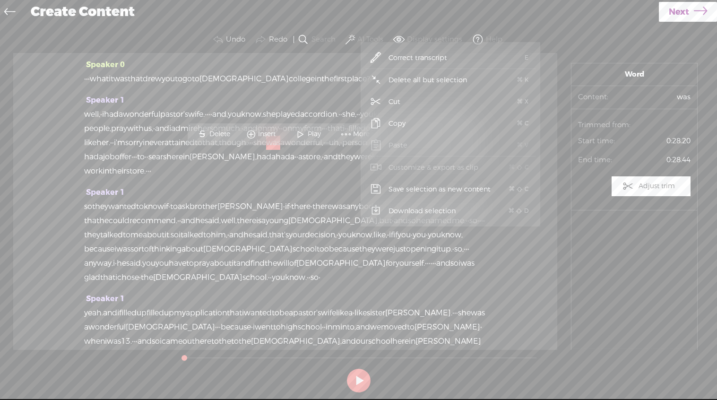
click at [408, 55] on span "Correct transcript" at bounding box center [418, 57] width 96 height 21
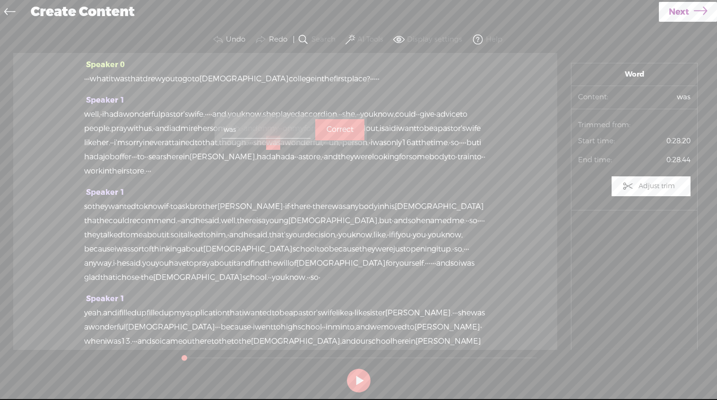
click at [334, 130] on label "Correct" at bounding box center [340, 129] width 27 height 19
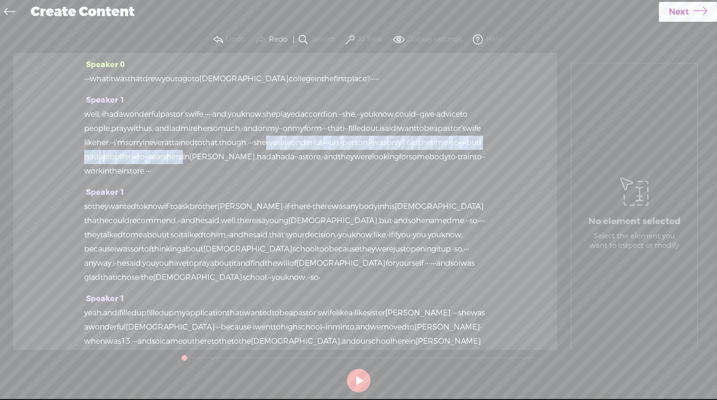
drag, startPoint x: 275, startPoint y: 157, endPoint x: 360, endPoint y: 170, distance: 85.6
click at [360, 170] on div "well, · i had a wonderful [DEMOGRAPHIC_DATA]'s wife. · · · · and, you know, she…" at bounding box center [285, 142] width 402 height 71
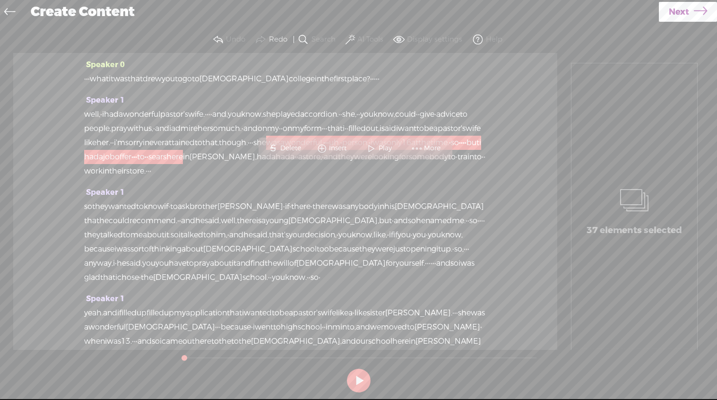
click at [370, 147] on span at bounding box center [371, 148] width 14 height 17
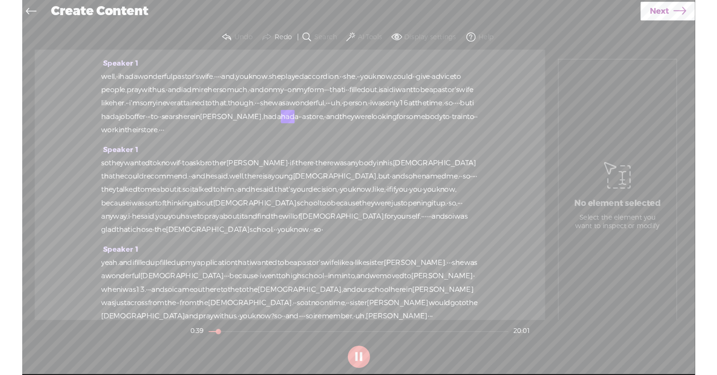
scroll to position [32, 0]
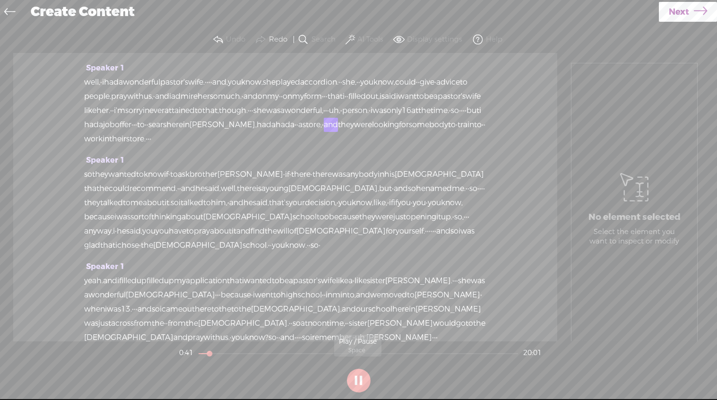
click at [360, 380] on button at bounding box center [359, 381] width 24 height 24
click at [53, 233] on div "Speaker 0 · · · what it was that drew you to go to [DEMOGRAPHIC_DATA] college i…" at bounding box center [285, 197] width 544 height 288
